Goal: Check status: Check status

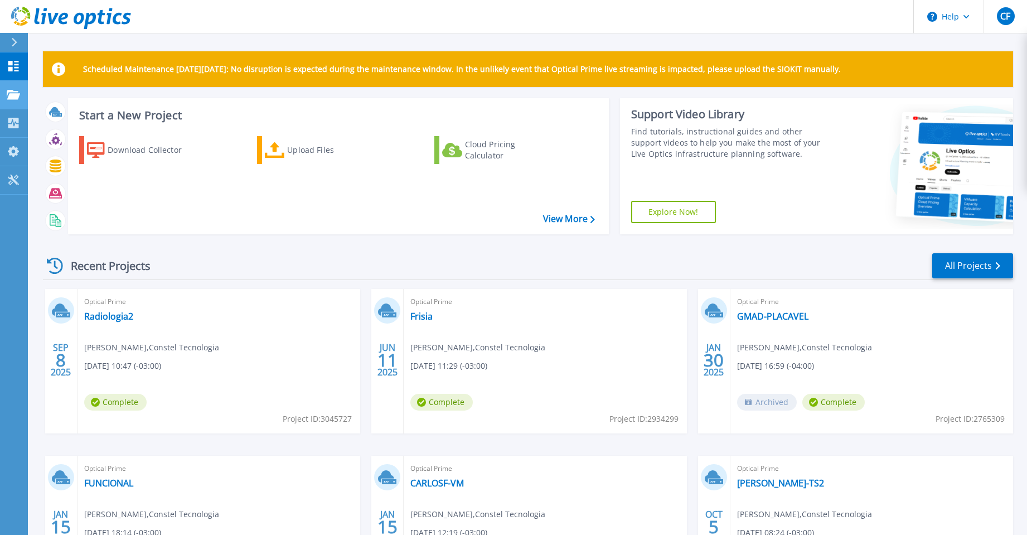
click at [14, 93] on icon at bounding box center [13, 94] width 13 height 9
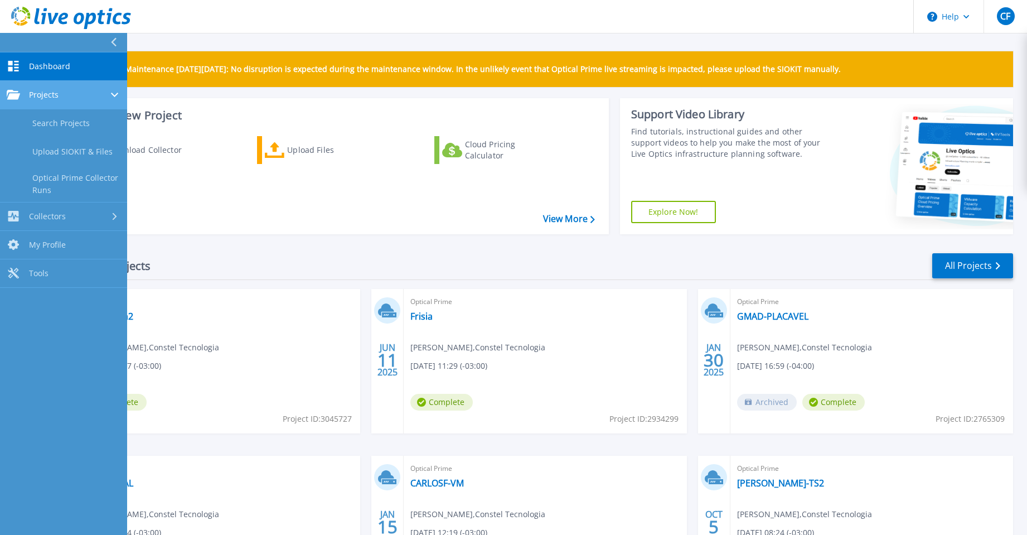
click at [50, 96] on span "Projects" at bounding box center [44, 95] width 30 height 10
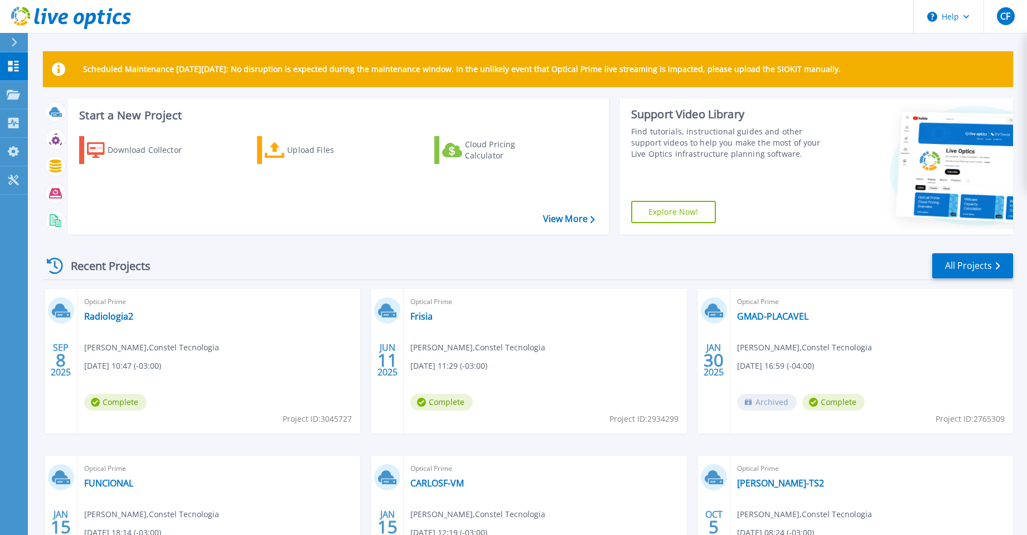
click at [207, 192] on div "Download Collector Upload Files Cloud Pricing Calculator" at bounding box center [336, 177] width 533 height 101
drag, startPoint x: 122, startPoint y: 399, endPoint x: 122, endPoint y: 393, distance: 6.1
click at [122, 399] on span "Complete" at bounding box center [115, 402] width 62 height 17
click at [113, 320] on link "Radiologia2" at bounding box center [108, 316] width 49 height 11
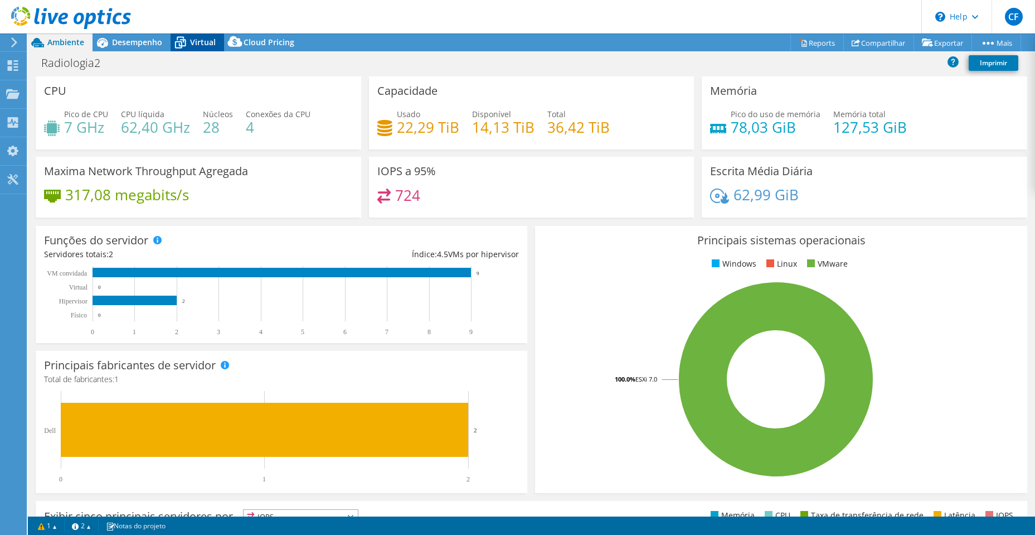
click at [192, 40] on span "Virtual" at bounding box center [203, 42] width 26 height 11
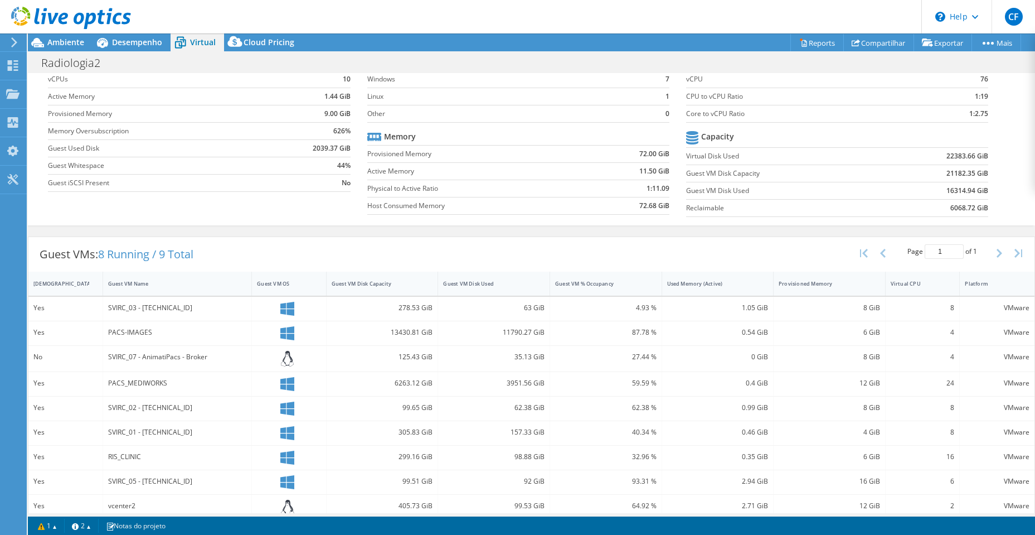
scroll to position [70, 0]
